Goal: Task Accomplishment & Management: Use online tool/utility

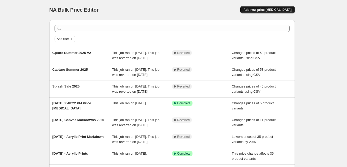
click at [267, 11] on span "Add new price change job" at bounding box center [267, 10] width 48 height 4
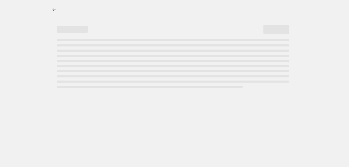
select select "percentage"
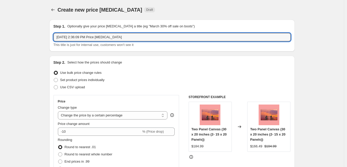
drag, startPoint x: 144, startPoint y: 40, endPoint x: 30, endPoint y: 30, distance: 114.8
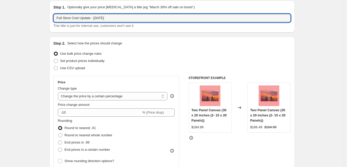
scroll to position [22, 0]
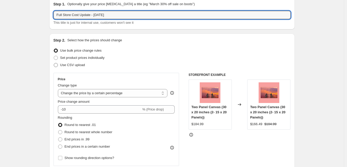
type input "Full Store Cost Update - [DATE]"
click at [74, 65] on span "Use CSV upload" at bounding box center [72, 65] width 25 height 4
click at [54, 63] on input "Use CSV upload" at bounding box center [54, 63] width 0 height 0
radio input "true"
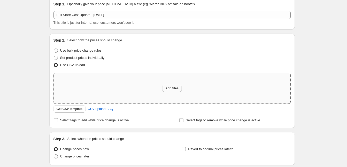
click at [175, 87] on span "Add files" at bounding box center [171, 88] width 13 height 4
type input "C:\fakepath\PJ _Cost _upload_Sept 2025.csv"
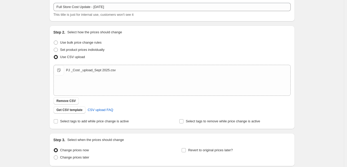
scroll to position [72, 0]
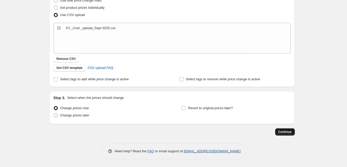
click at [285, 131] on span "Continue" at bounding box center [284, 132] width 13 height 4
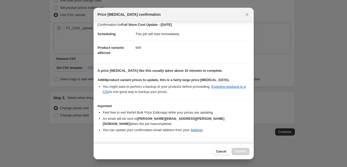
scroll to position [8, 0]
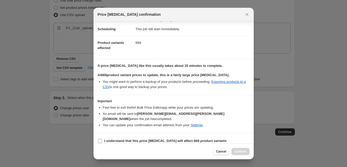
click at [156, 139] on b "I understand that this price change job will affect 669 product variants" at bounding box center [165, 141] width 122 height 4
click at [102, 139] on input "I understand that this price change job will affect 669 product variants" at bounding box center [100, 141] width 4 height 4
checkbox input "true"
click at [241, 152] on span "Confirm" at bounding box center [240, 151] width 12 height 4
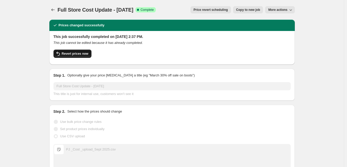
click at [76, 53] on span "Revert prices now" at bounding box center [75, 54] width 27 height 4
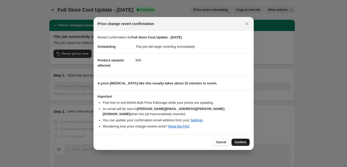
click at [241, 141] on span "Confirm" at bounding box center [240, 142] width 12 height 4
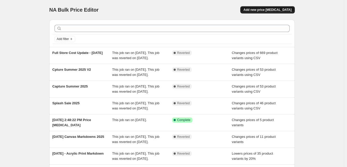
click at [264, 10] on span "Add new price change job" at bounding box center [267, 10] width 48 height 4
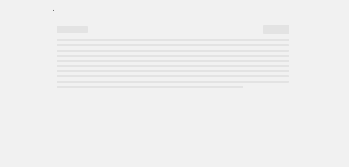
select select "percentage"
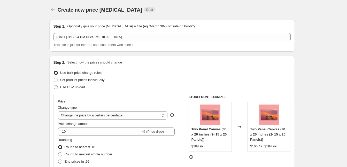
click at [81, 87] on span "Use CSV upload" at bounding box center [72, 87] width 25 height 4
click at [54, 85] on input "Use CSV upload" at bounding box center [54, 85] width 0 height 0
radio input "true"
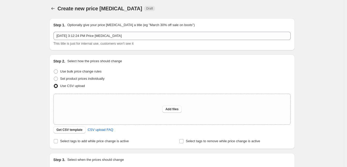
scroll to position [2, 0]
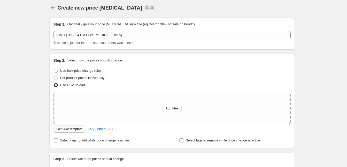
click at [72, 130] on span "Get CSV template" at bounding box center [70, 129] width 26 height 4
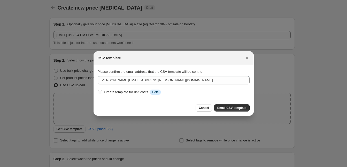
click at [111, 92] on div "Create template for unit costs" at bounding box center [126, 92] width 44 height 5
click at [102, 92] on input "Create template for unit costs Info Beta" at bounding box center [100, 92] width 4 height 4
checkbox input "true"
click at [233, 107] on span "Email CSV template" at bounding box center [231, 108] width 29 height 4
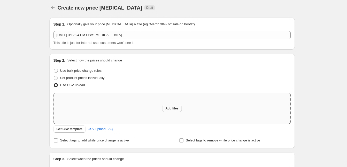
click at [174, 110] on span "Add files" at bounding box center [171, 108] width 13 height 4
type input "C:\fakepath\PJ _Cost _upload_Sept 2025.csv"
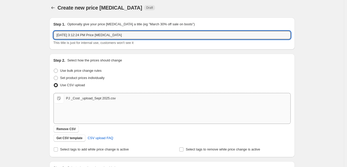
drag, startPoint x: 135, startPoint y: 36, endPoint x: -11, endPoint y: 35, distance: 146.0
click at [0, 35] on html "Home Settings Plans Skip to content Create new price change job. This page is r…" at bounding box center [173, 81] width 347 height 167
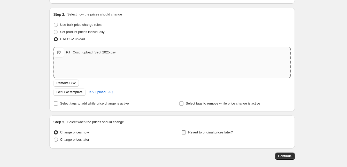
scroll to position [53, 0]
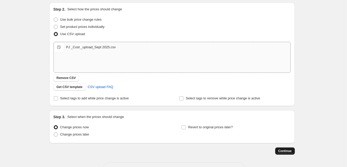
type input "Sept 2025 Full Product Cost Increase - V2"
click at [285, 151] on span "Continue" at bounding box center [284, 151] width 13 height 4
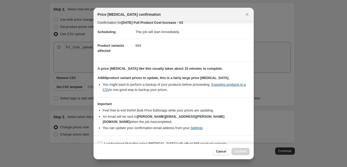
scroll to position [8, 0]
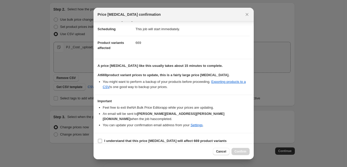
click at [117, 138] on span "I understand that this price change job will affect 669 product variants" at bounding box center [165, 140] width 122 height 5
click at [102, 139] on input "I understand that this price change job will affect 669 product variants" at bounding box center [100, 141] width 4 height 4
checkbox input "true"
drag, startPoint x: 239, startPoint y: 153, endPoint x: 34, endPoint y: 121, distance: 207.7
click at [239, 153] on span "Confirm" at bounding box center [240, 151] width 12 height 4
